Goal: Entertainment & Leisure: Browse casually

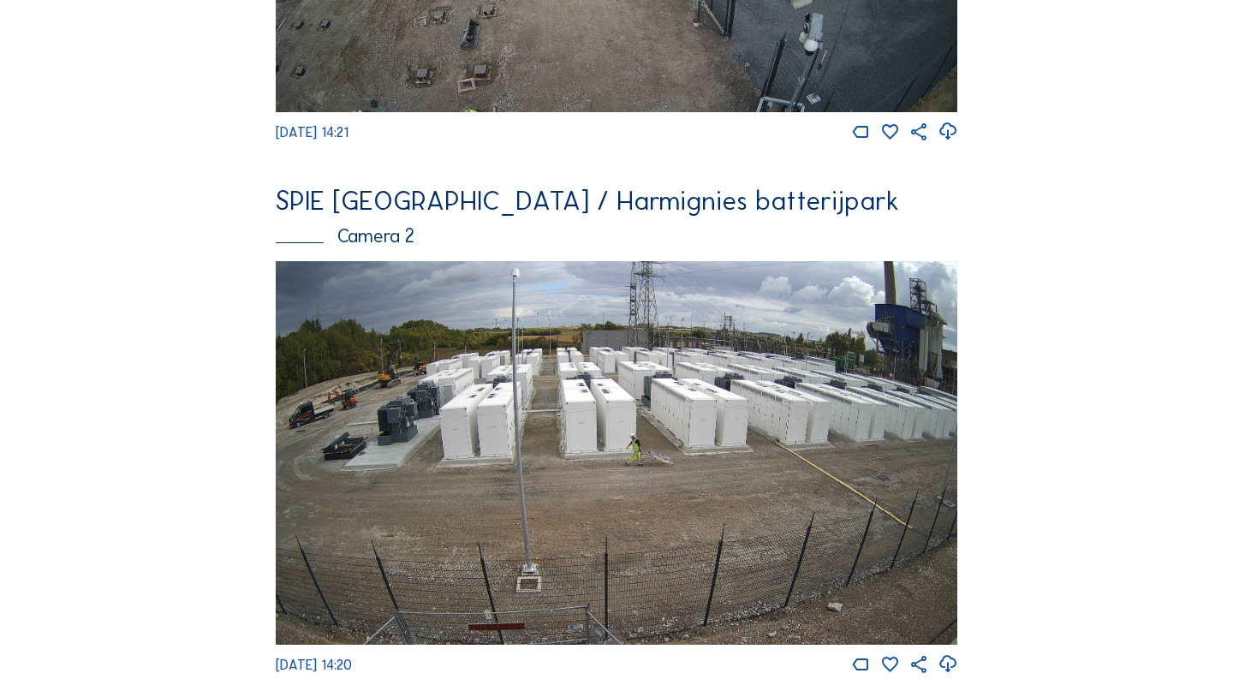
scroll to position [483, 0]
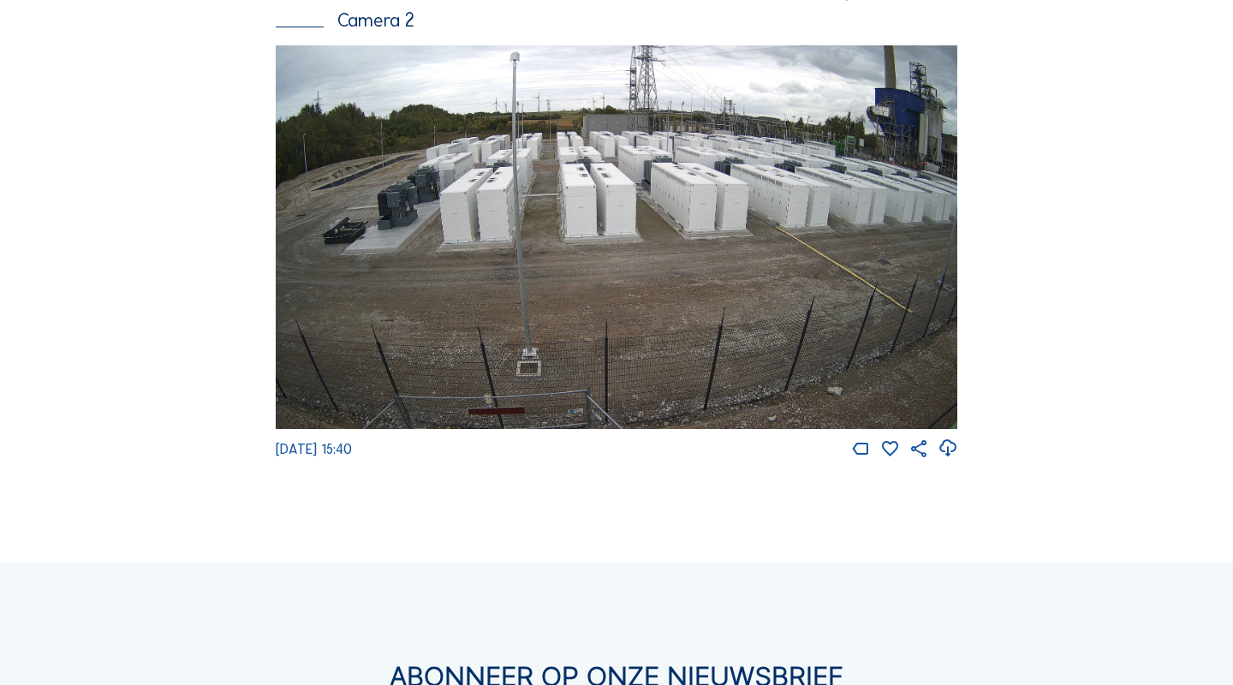
scroll to position [750, 0]
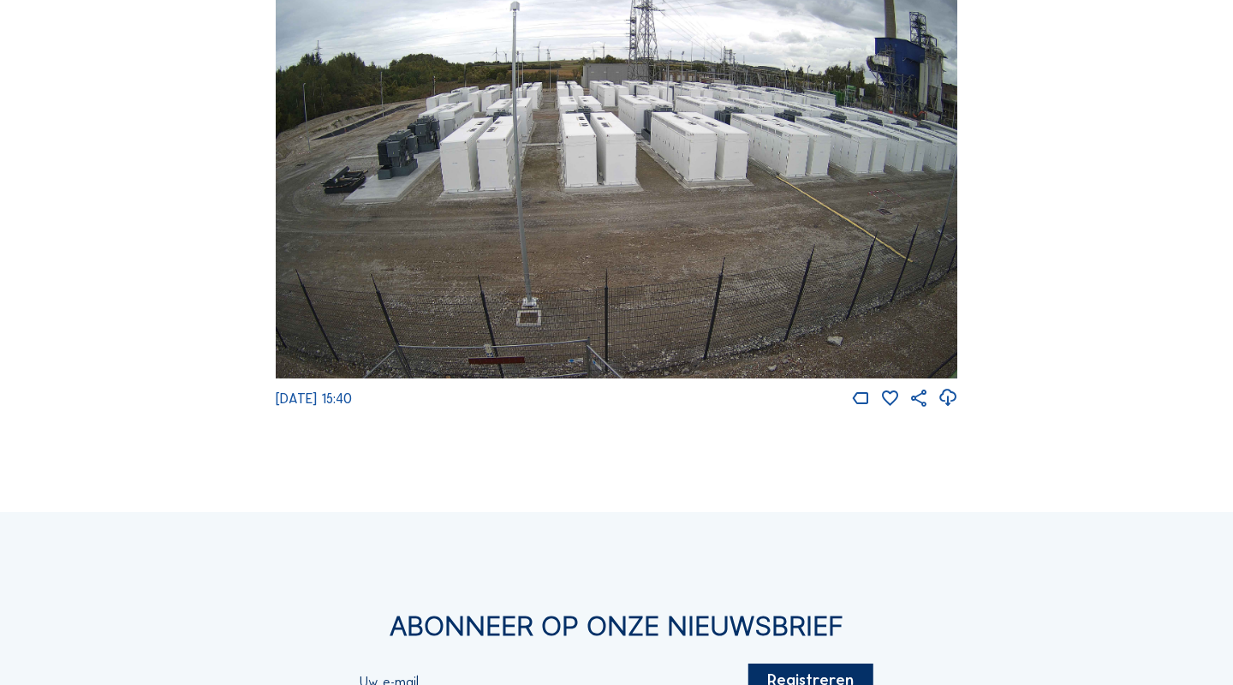
click at [389, 147] on img at bounding box center [617, 187] width 682 height 384
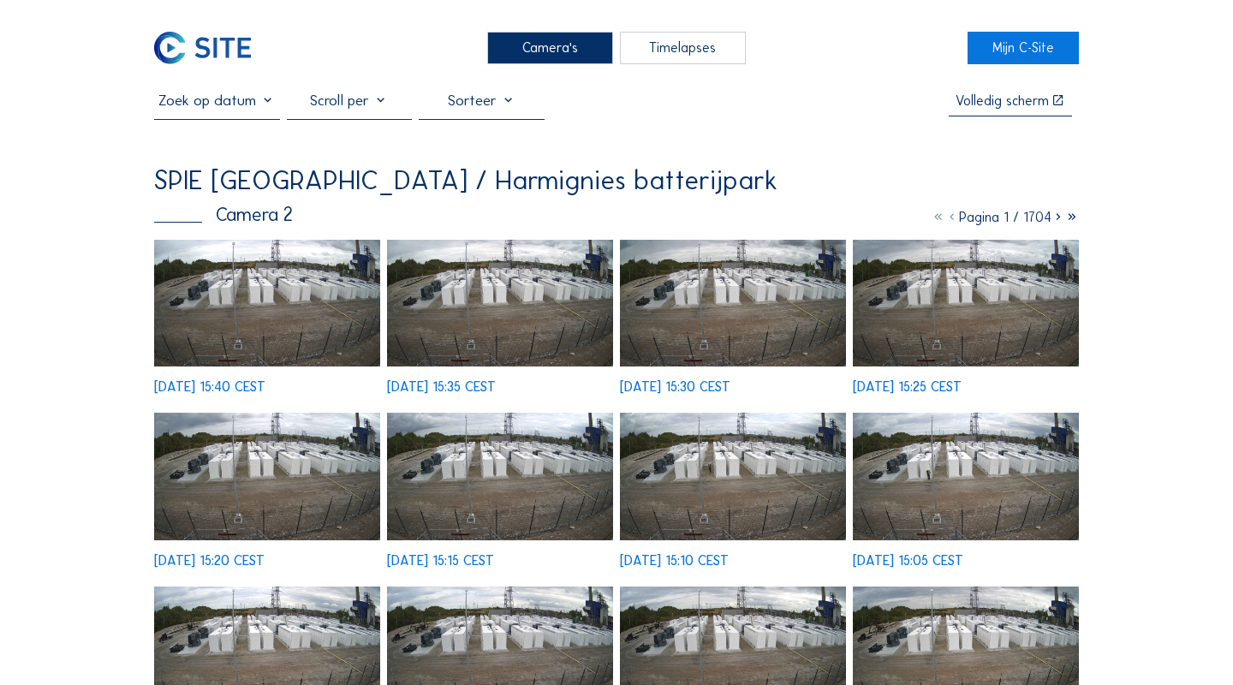
click at [234, 295] on img at bounding box center [267, 304] width 226 height 128
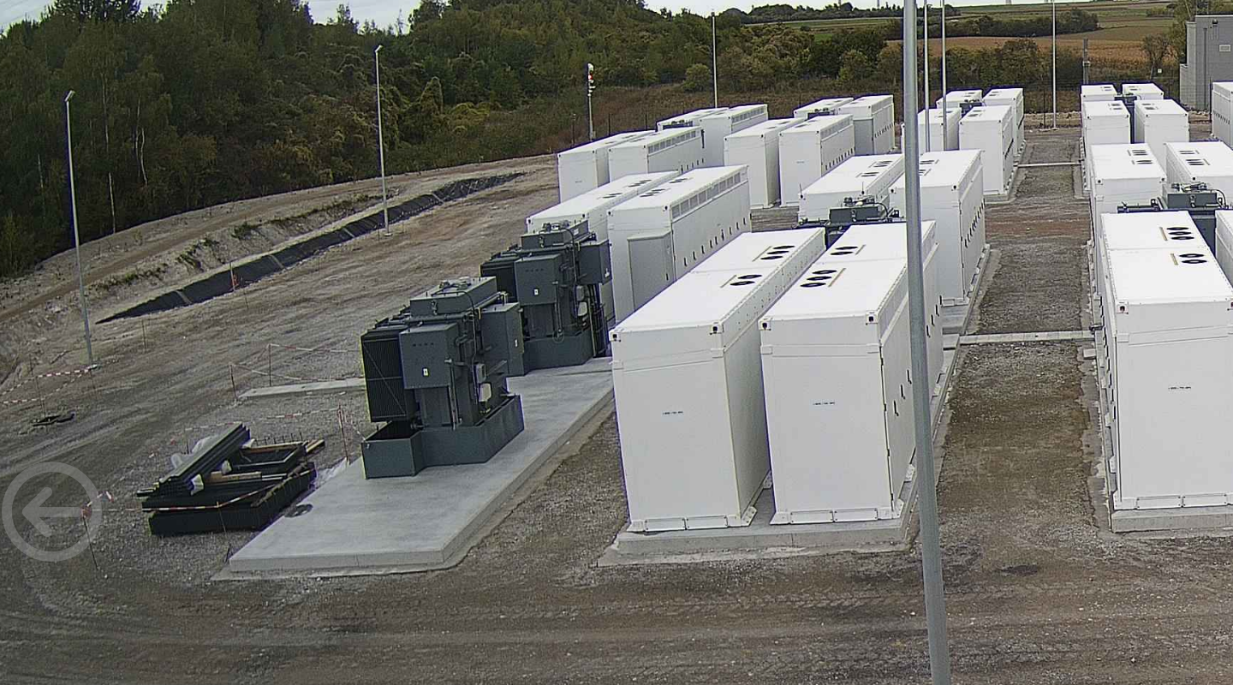
scroll to position [6, 0]
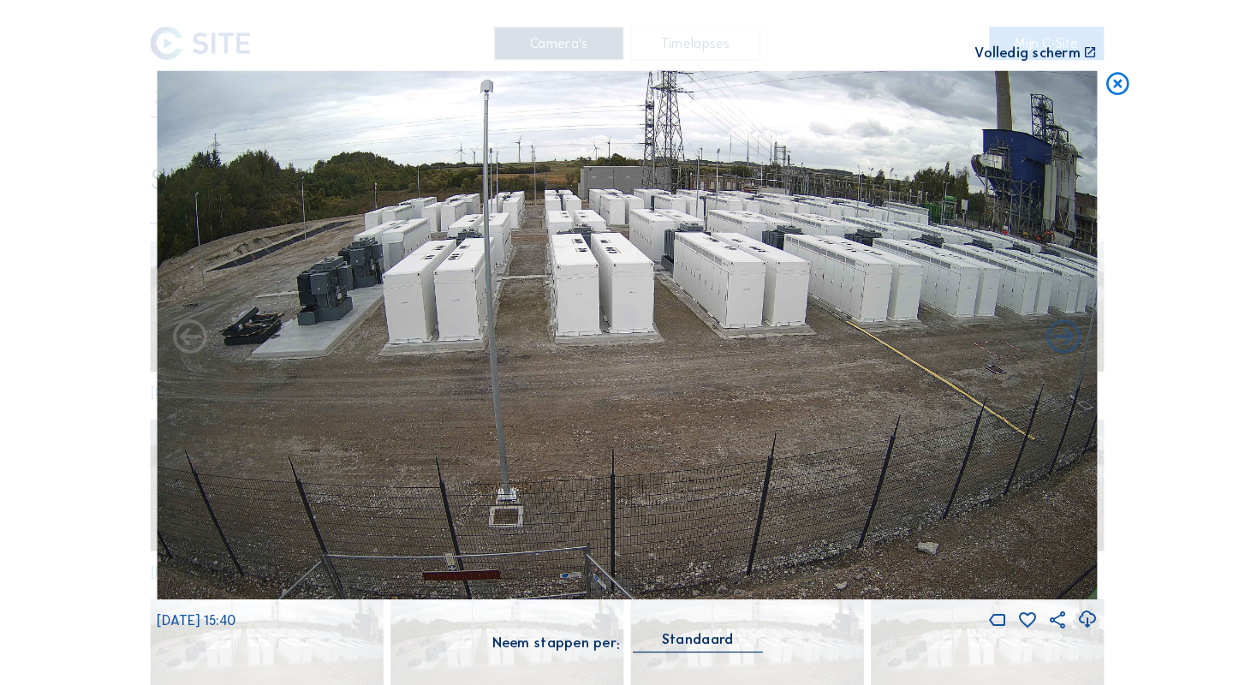
click at [1079, 83] on icon at bounding box center [1092, 82] width 27 height 27
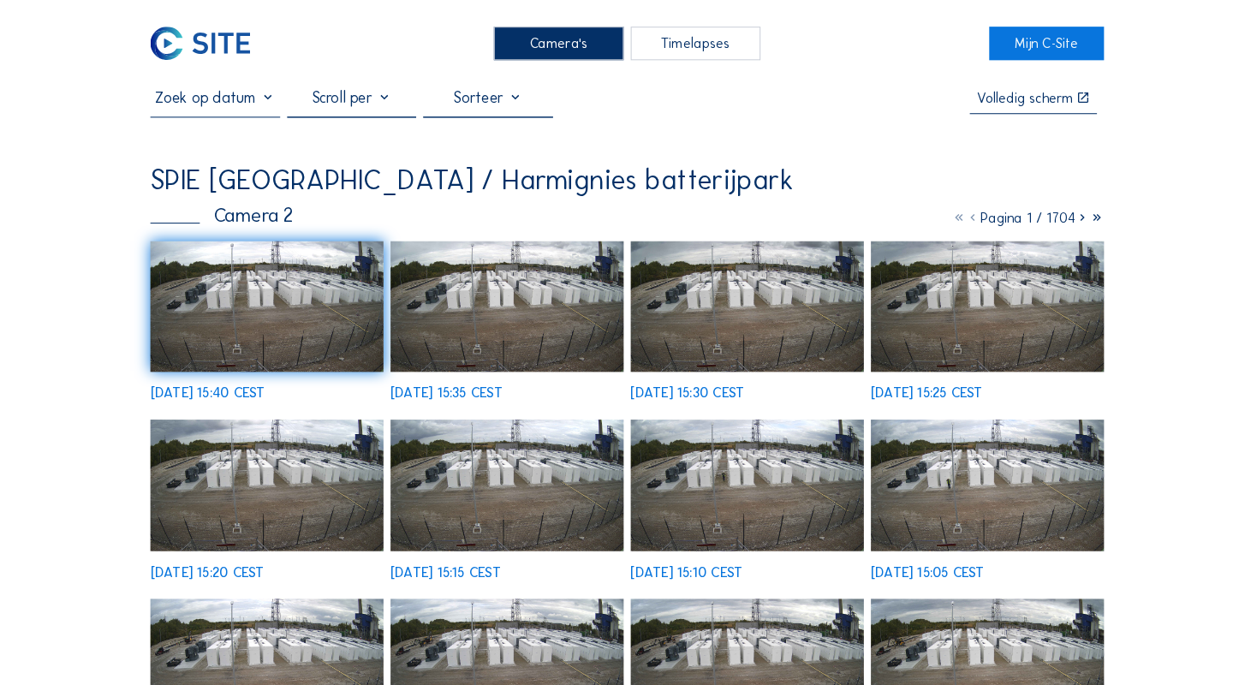
click at [193, 297] on img at bounding box center [267, 298] width 226 height 128
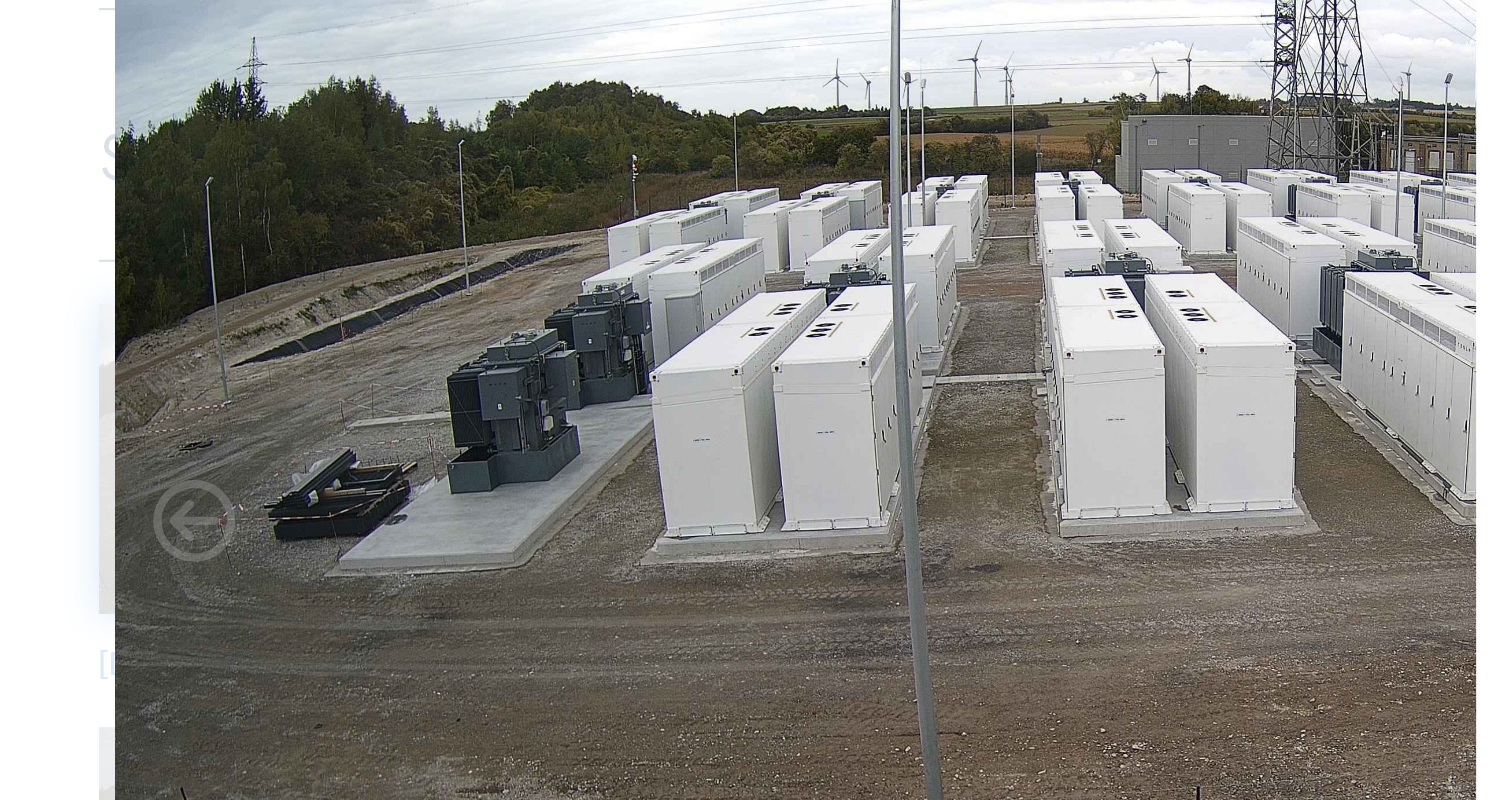
scroll to position [0, 0]
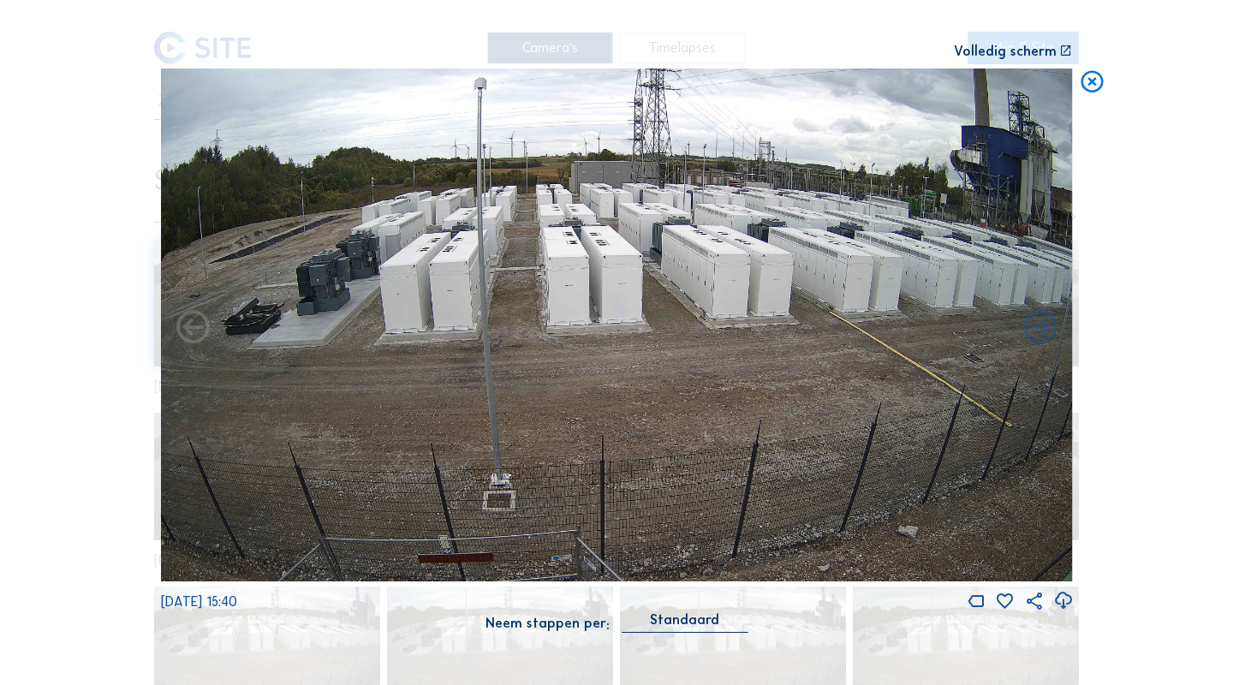
click at [1090, 84] on icon at bounding box center [1092, 82] width 27 height 27
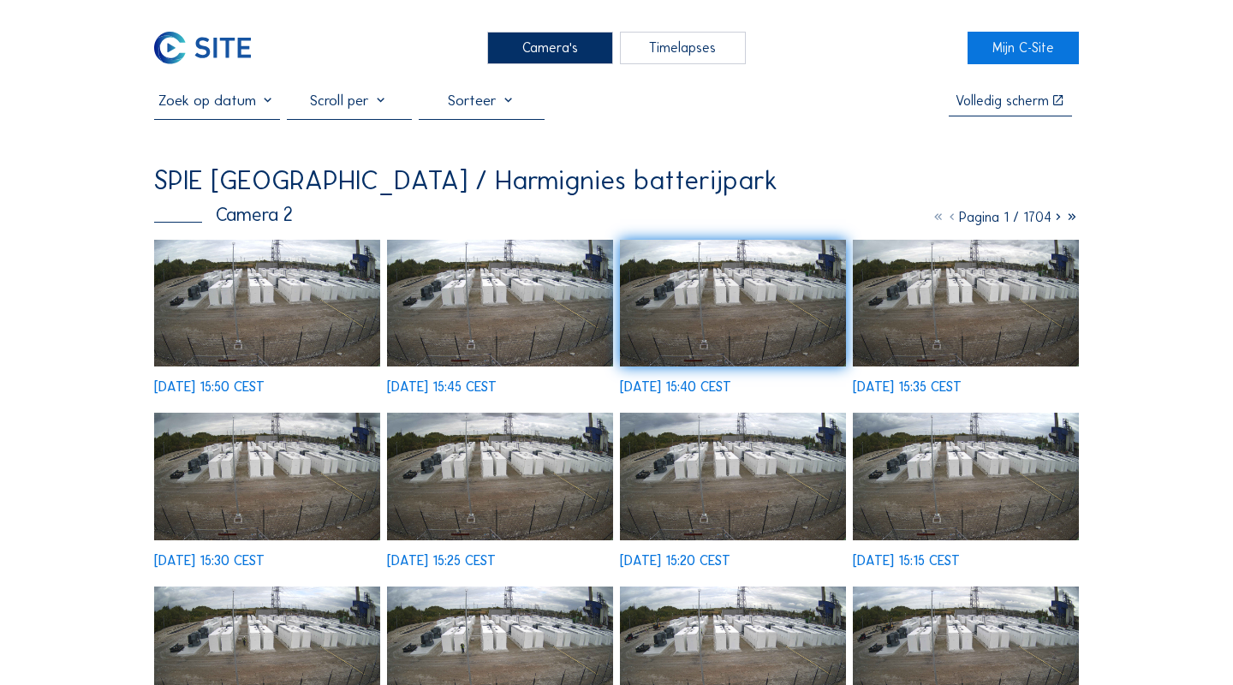
click at [278, 306] on img at bounding box center [267, 304] width 226 height 128
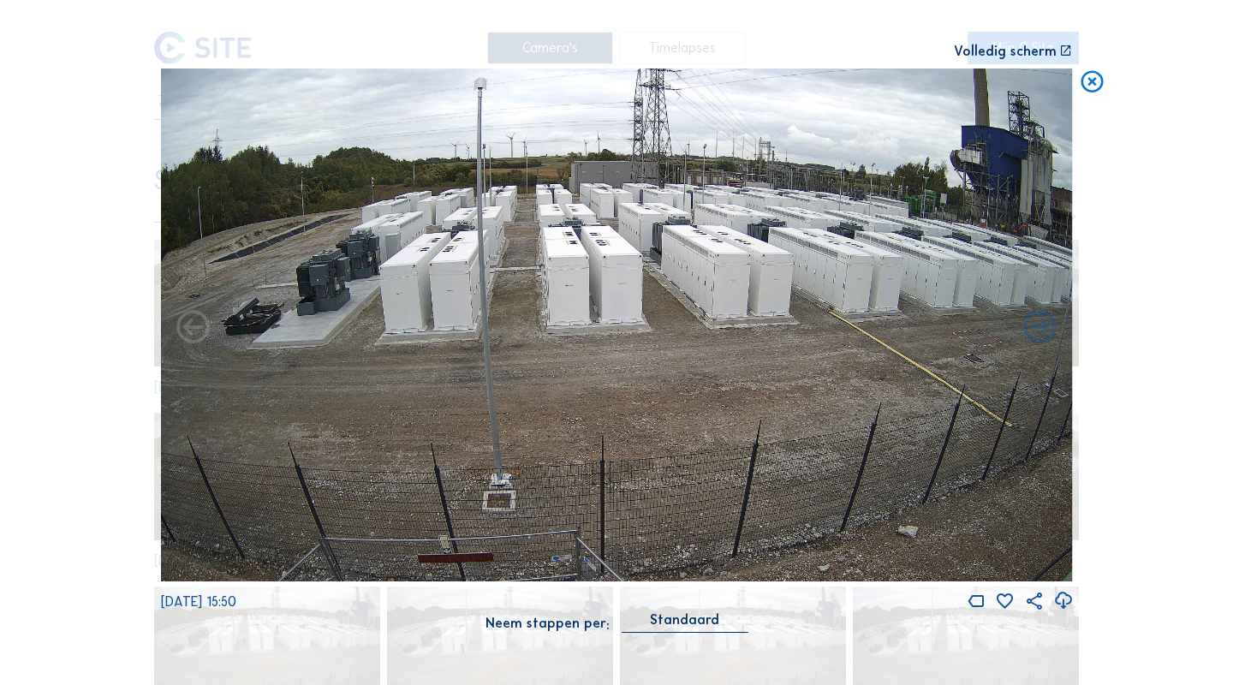
click at [1066, 595] on icon at bounding box center [1063, 601] width 20 height 24
click at [1094, 83] on icon at bounding box center [1092, 82] width 27 height 27
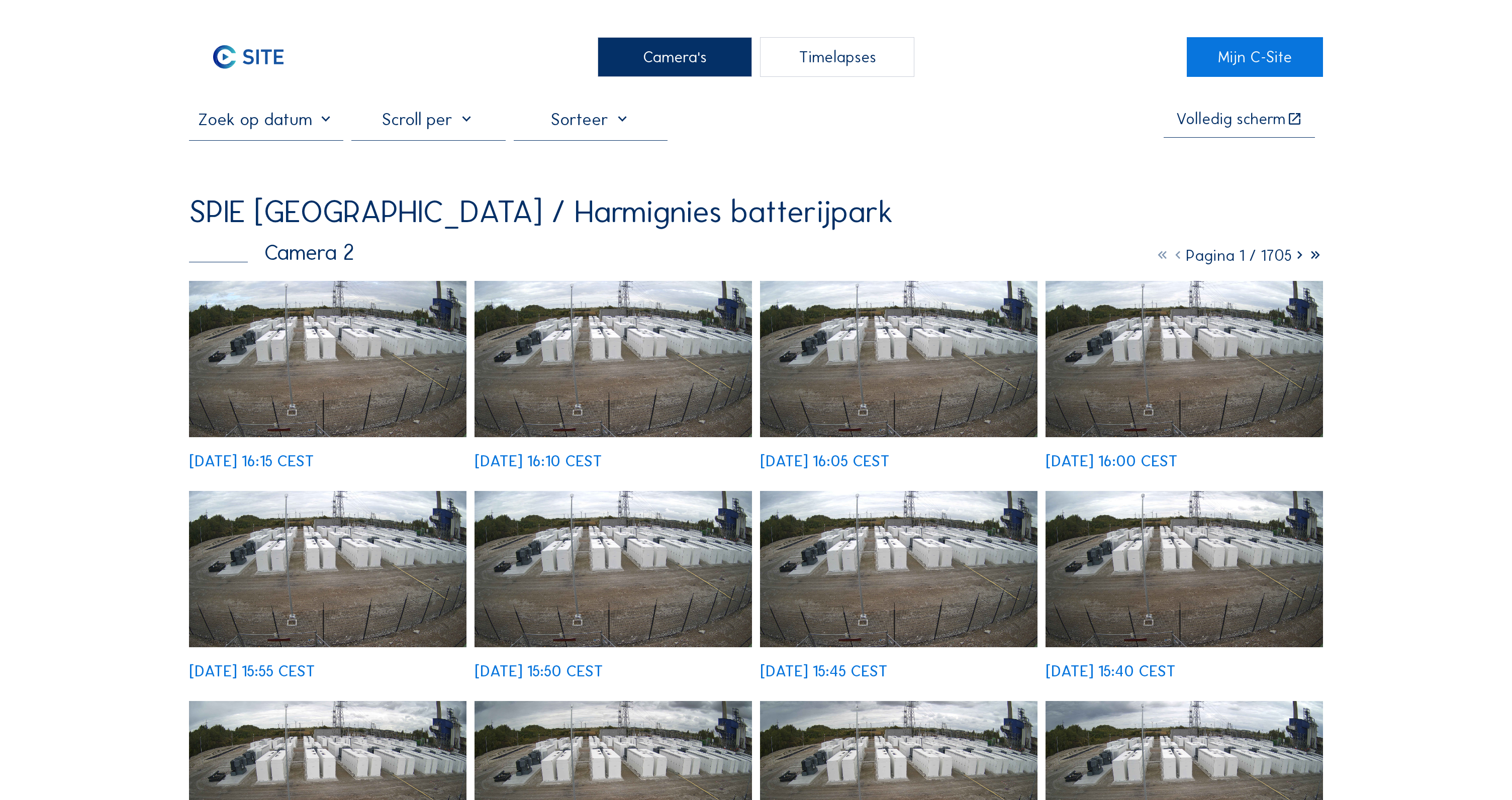
click at [649, 65] on div "Camera's" at bounding box center [674, 57] width 154 height 40
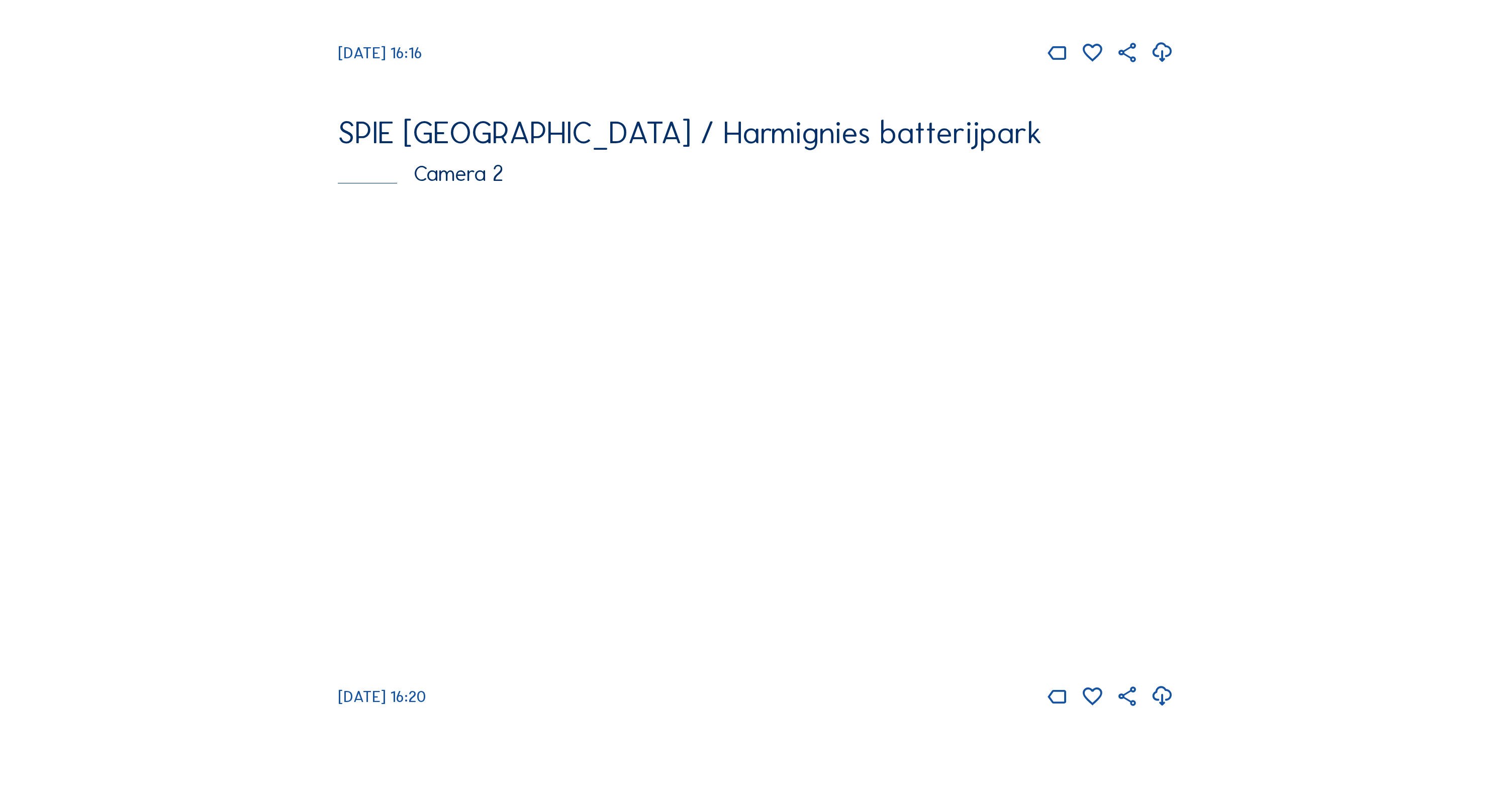
scroll to position [734, 0]
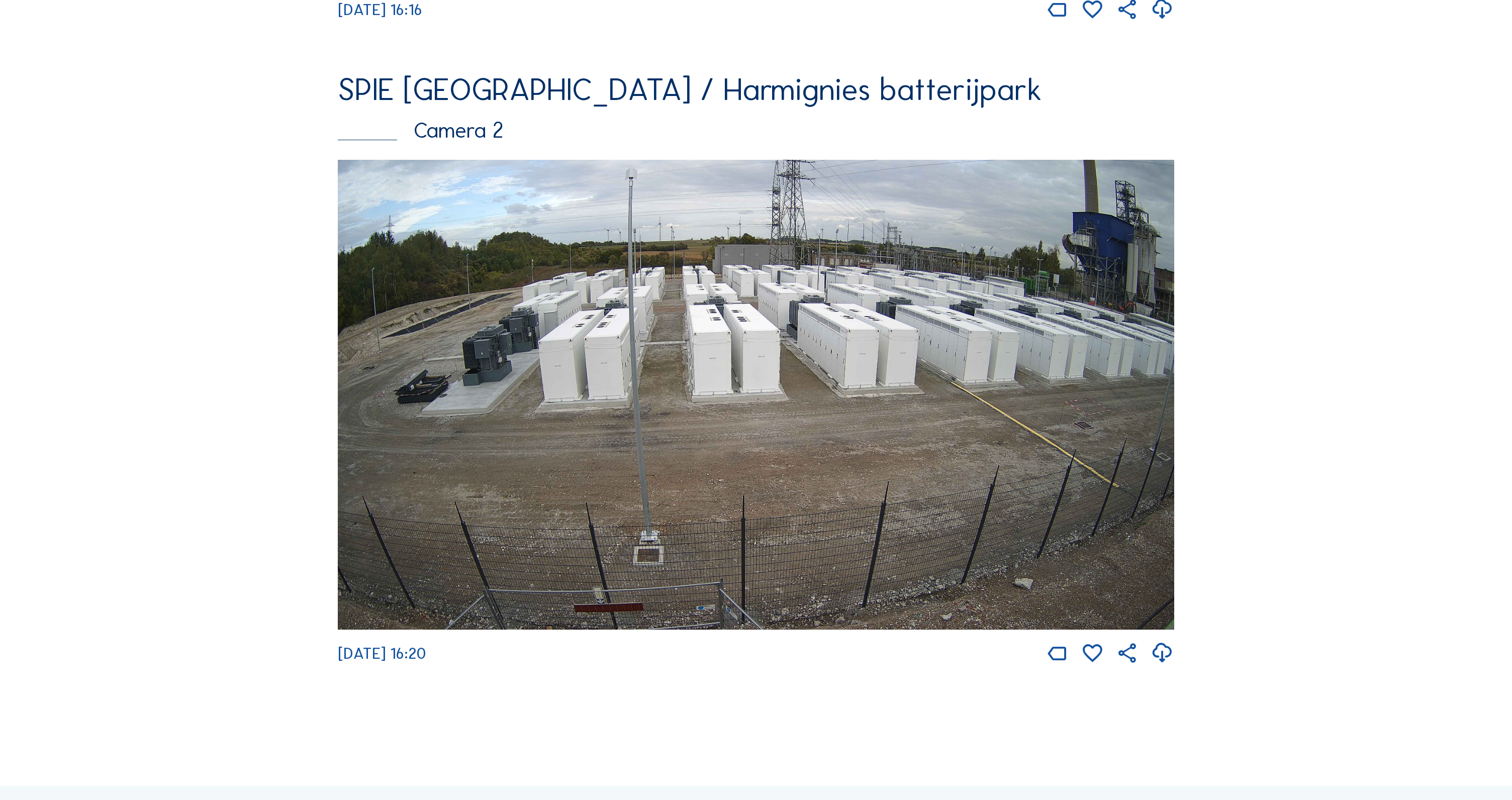
click at [1166, 653] on icon at bounding box center [1162, 653] width 23 height 28
